Goal: Navigation & Orientation: Find specific page/section

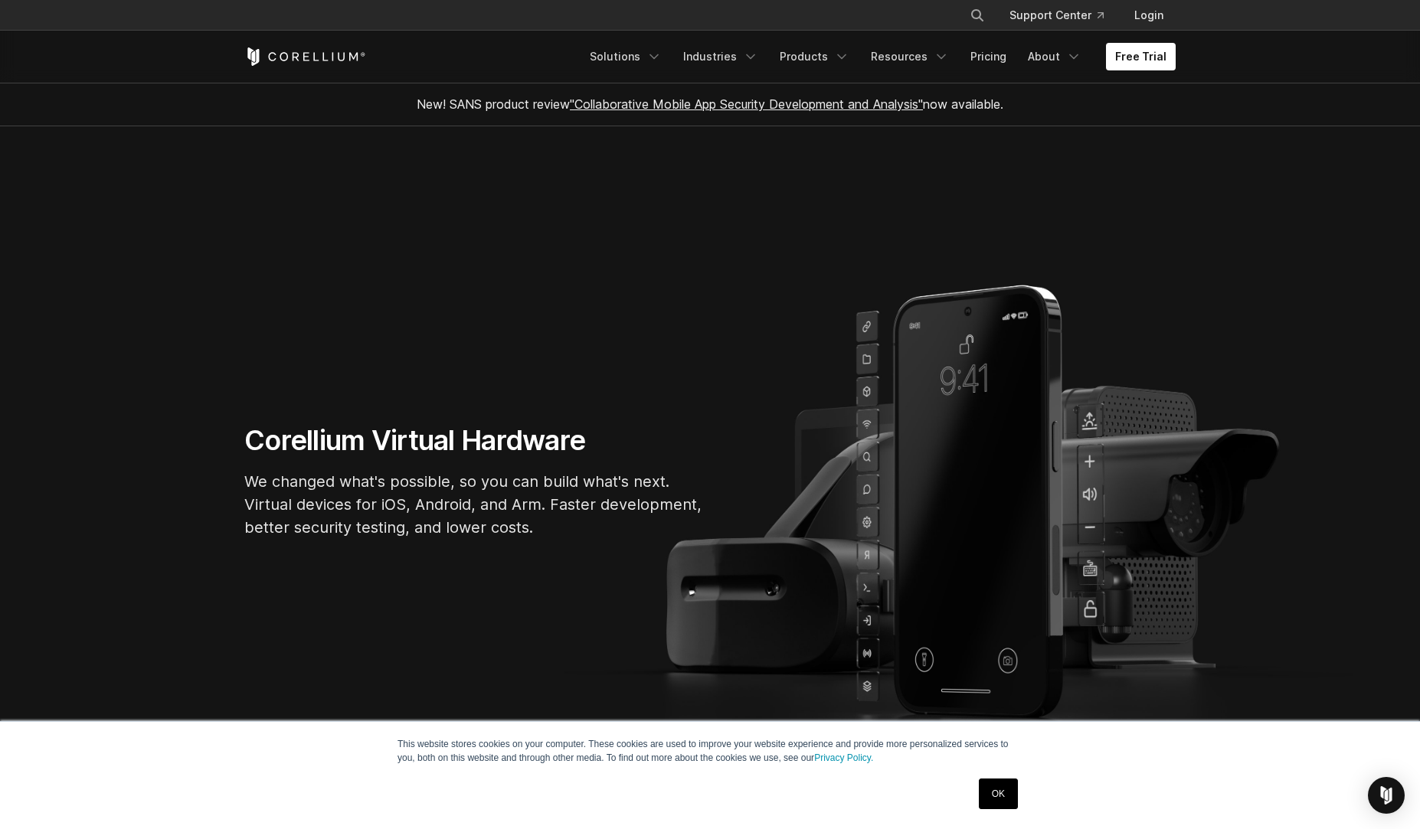
click at [435, 448] on h1 "Corellium Virtual Hardware" at bounding box center [473, 440] width 459 height 34
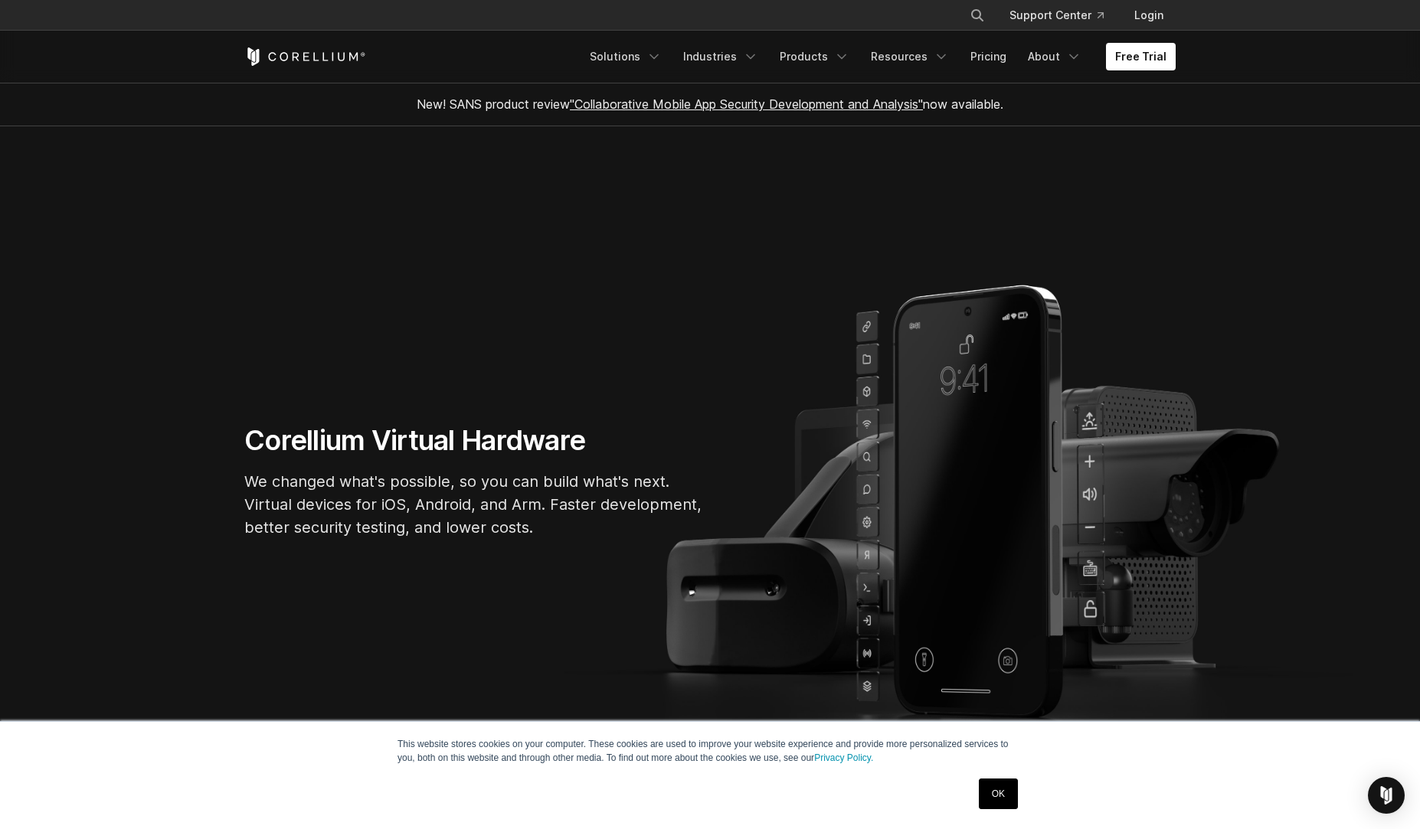
click at [435, 448] on h1 "Corellium Virtual Hardware" at bounding box center [473, 440] width 459 height 34
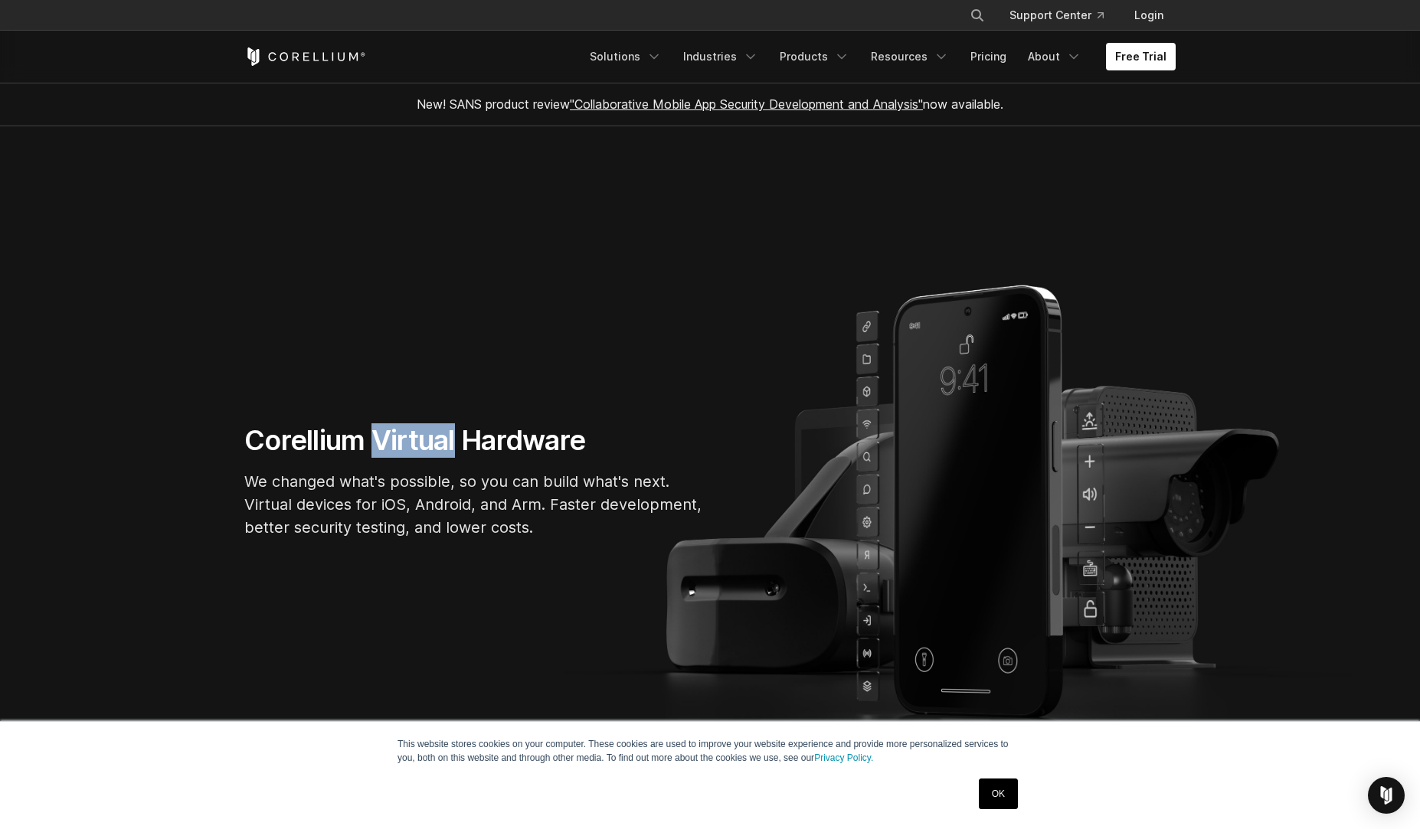
click at [435, 448] on h1 "Corellium Virtual Hardware" at bounding box center [473, 440] width 459 height 34
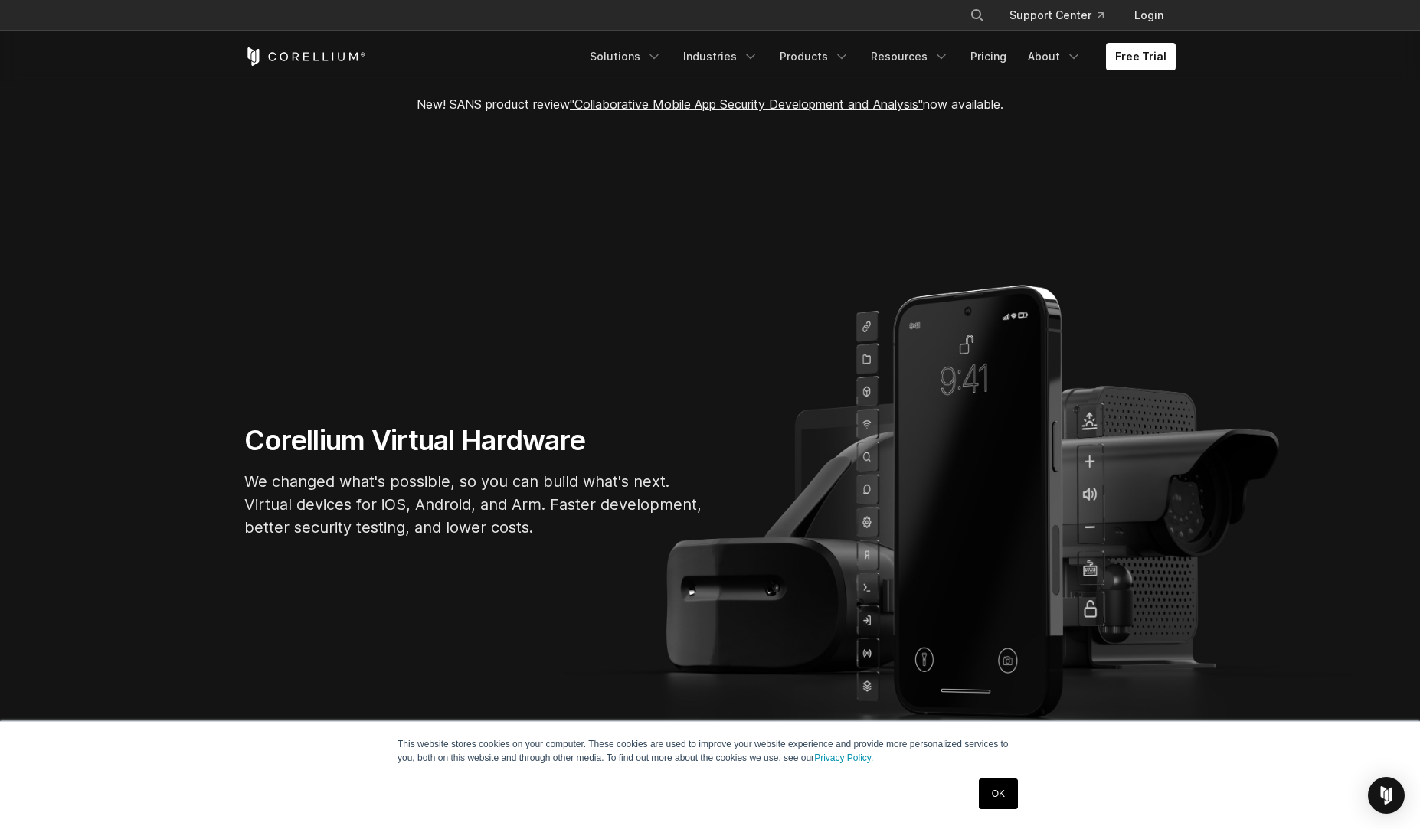
click at [435, 448] on h1 "Corellium Virtual Hardware" at bounding box center [473, 440] width 459 height 34
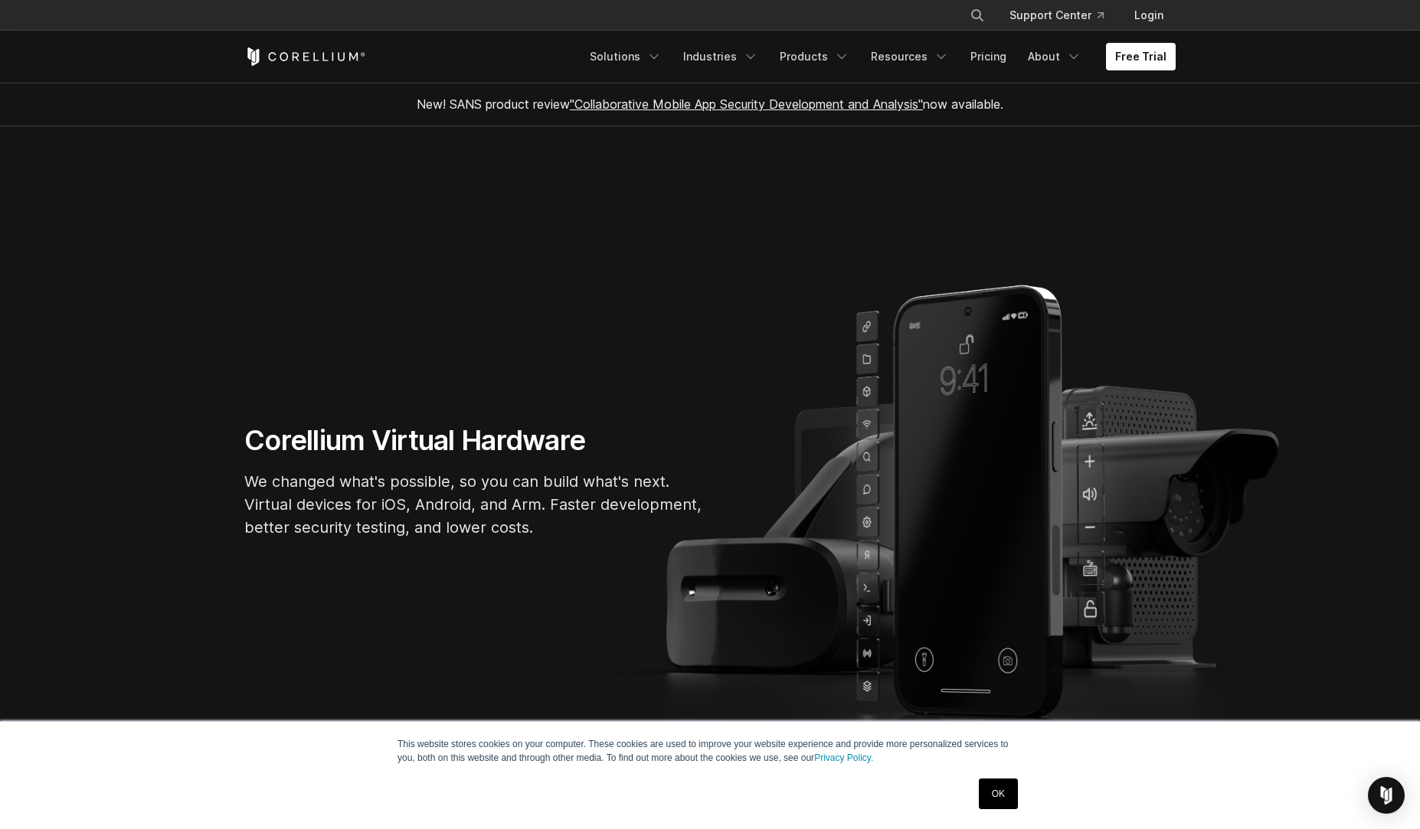
click at [435, 448] on h1 "Corellium Virtual Hardware" at bounding box center [473, 440] width 459 height 34
click at [506, 373] on section "Corellium Virtual Hardware We changed what's possible, so you can build what's …" at bounding box center [710, 486] width 1420 height 721
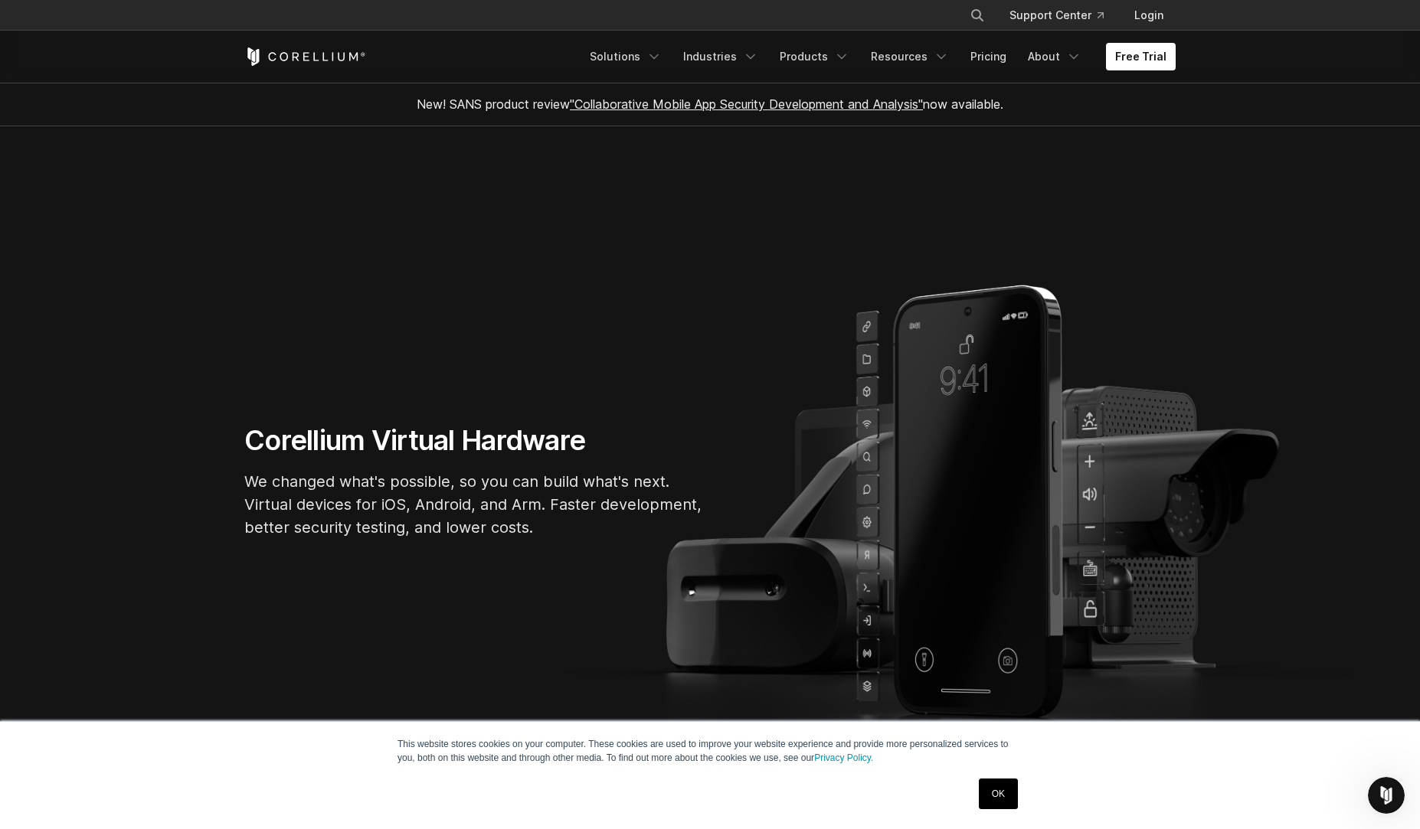
click at [842, 231] on section "Corellium Virtual Hardware We changed what's possible, so you can build what's …" at bounding box center [710, 486] width 1420 height 721
